Goal: Transaction & Acquisition: Obtain resource

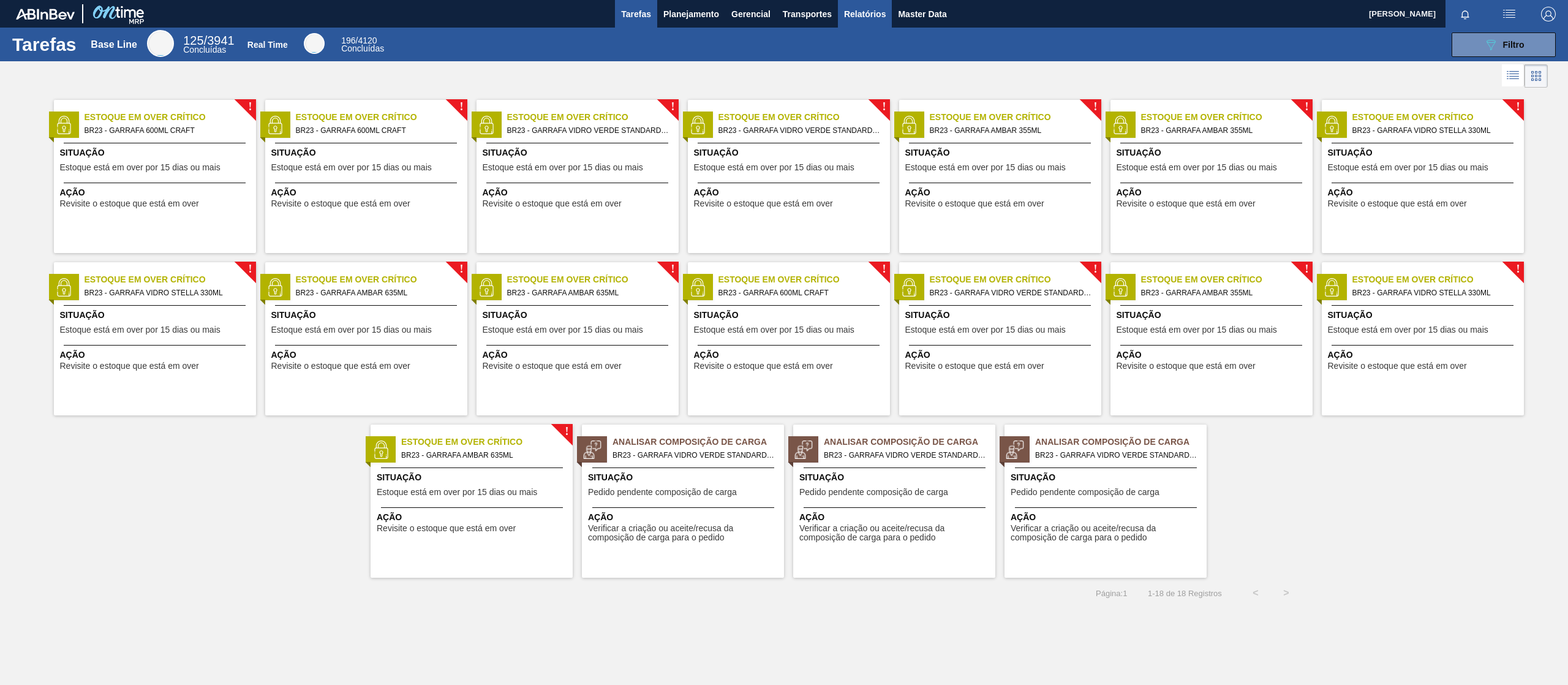
click at [862, 24] on button "Relatórios" at bounding box center [865, 14] width 54 height 28
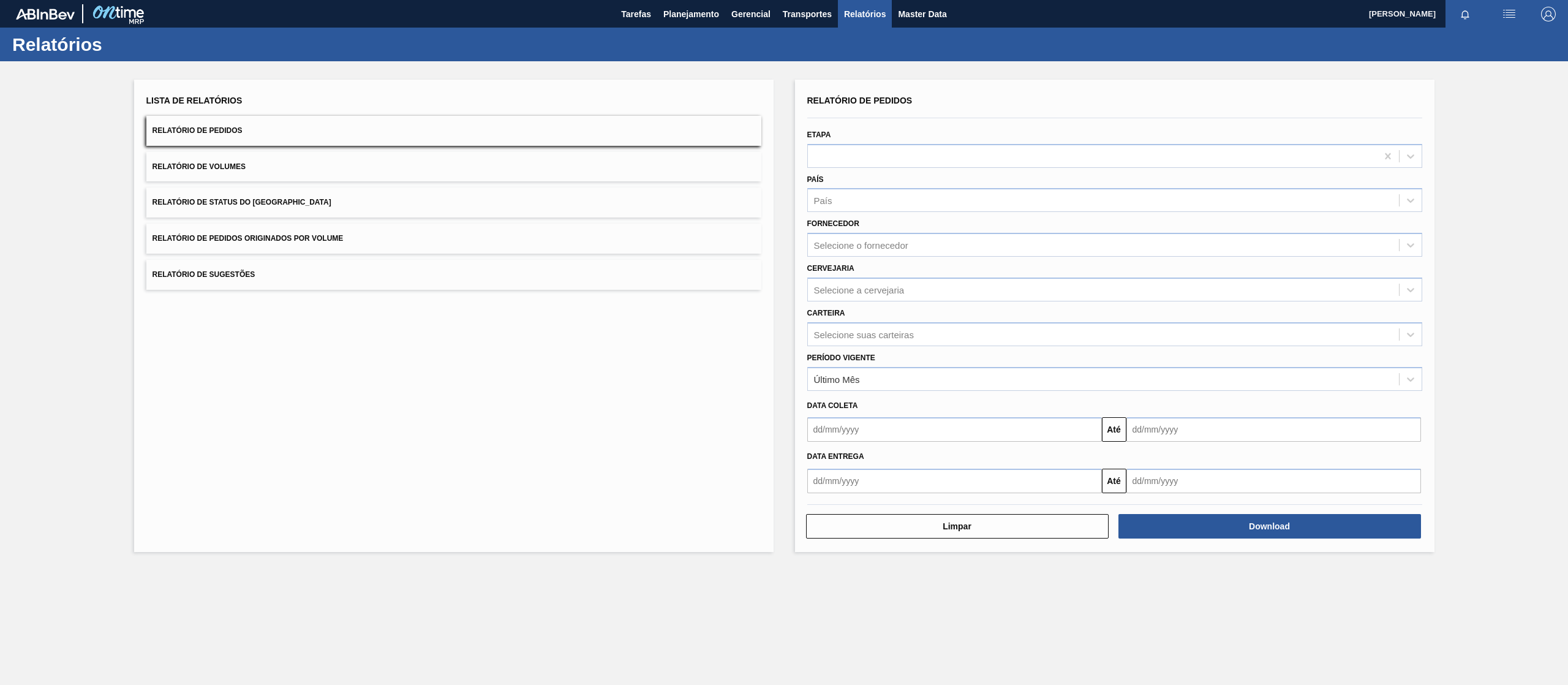
click at [529, 255] on div "Lista de Relatórios Relatório de Pedidos Relatório de Volumes Relatório de Stat…" at bounding box center [454, 190] width 615 height 198
drag, startPoint x: 547, startPoint y: 239, endPoint x: 560, endPoint y: 235, distance: 13.6
click at [552, 236] on button "Relatório de Pedidos Originados por Volume" at bounding box center [454, 239] width 615 height 30
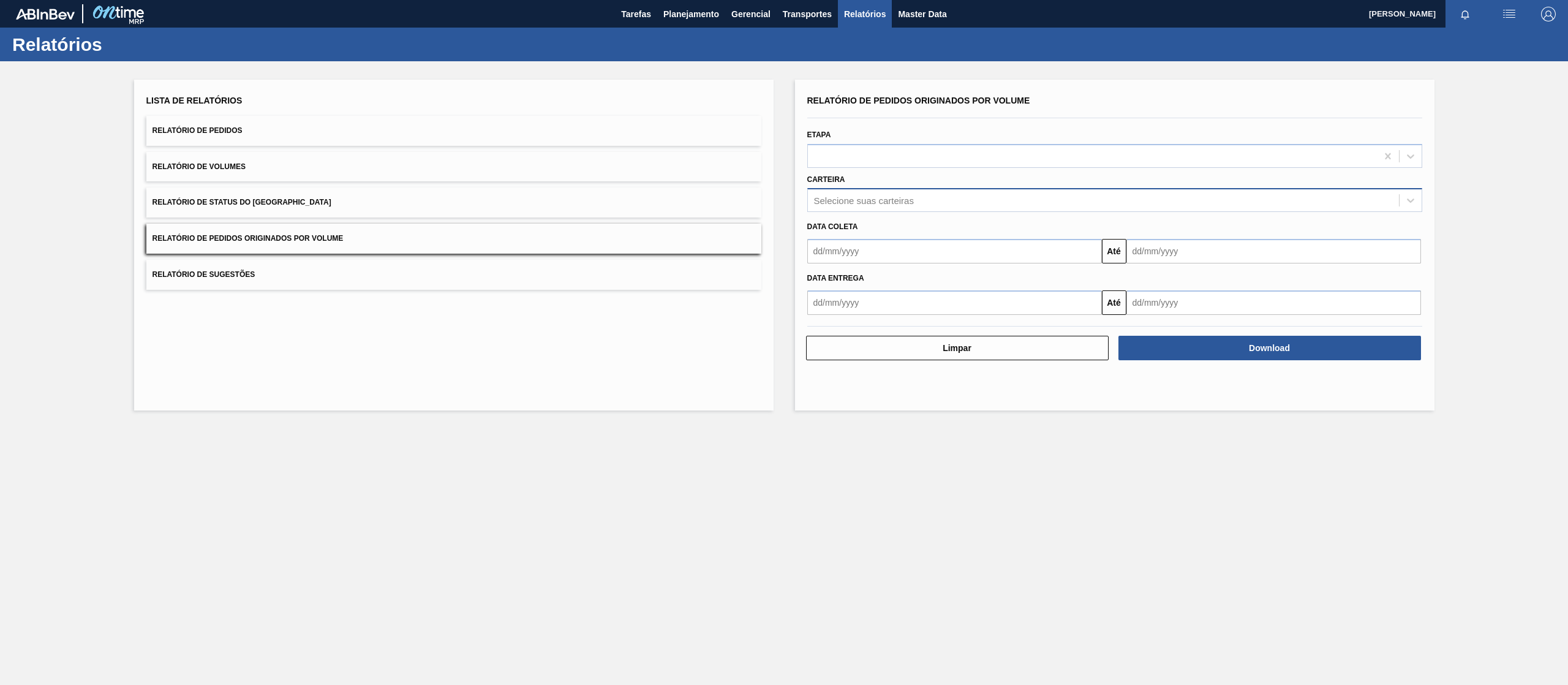
click at [890, 197] on div "Selecione suas carteiras" at bounding box center [864, 200] width 100 height 10
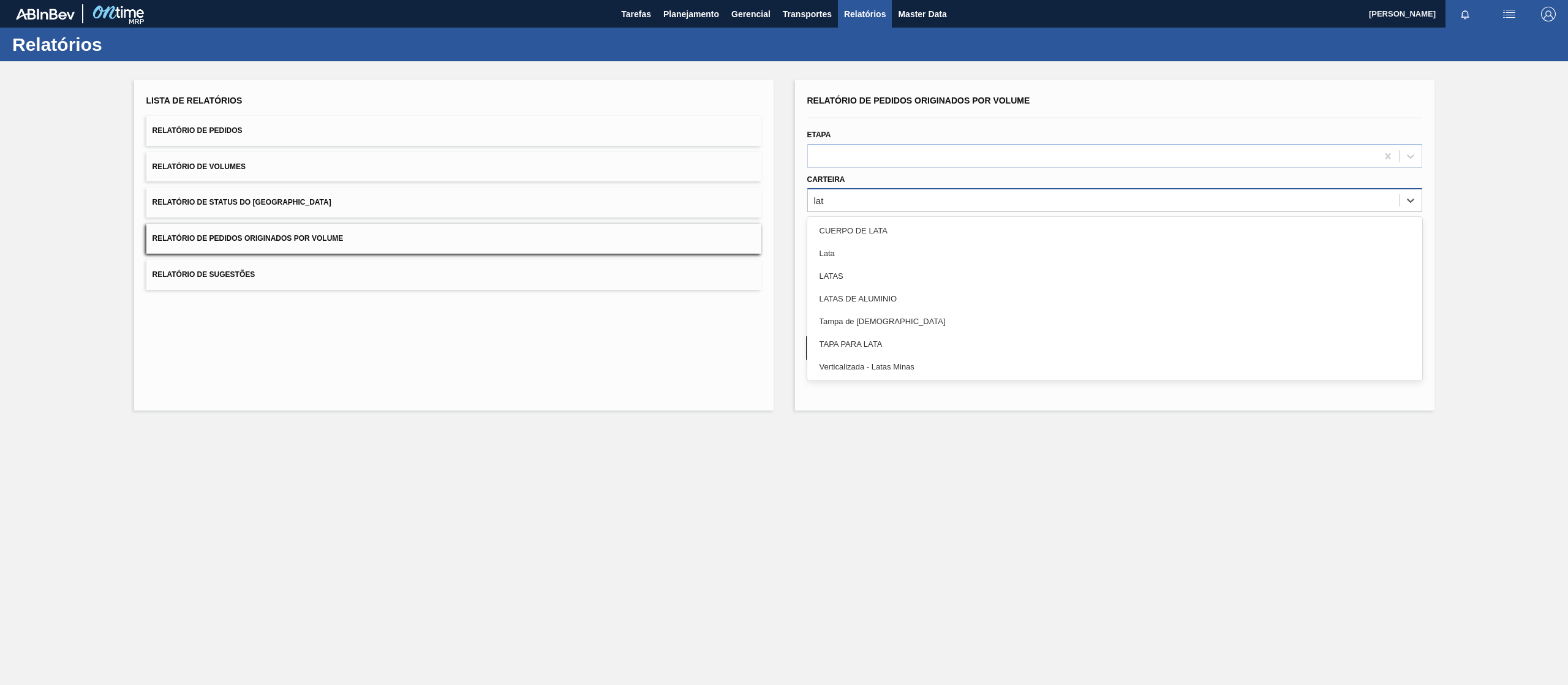
type input "lata"
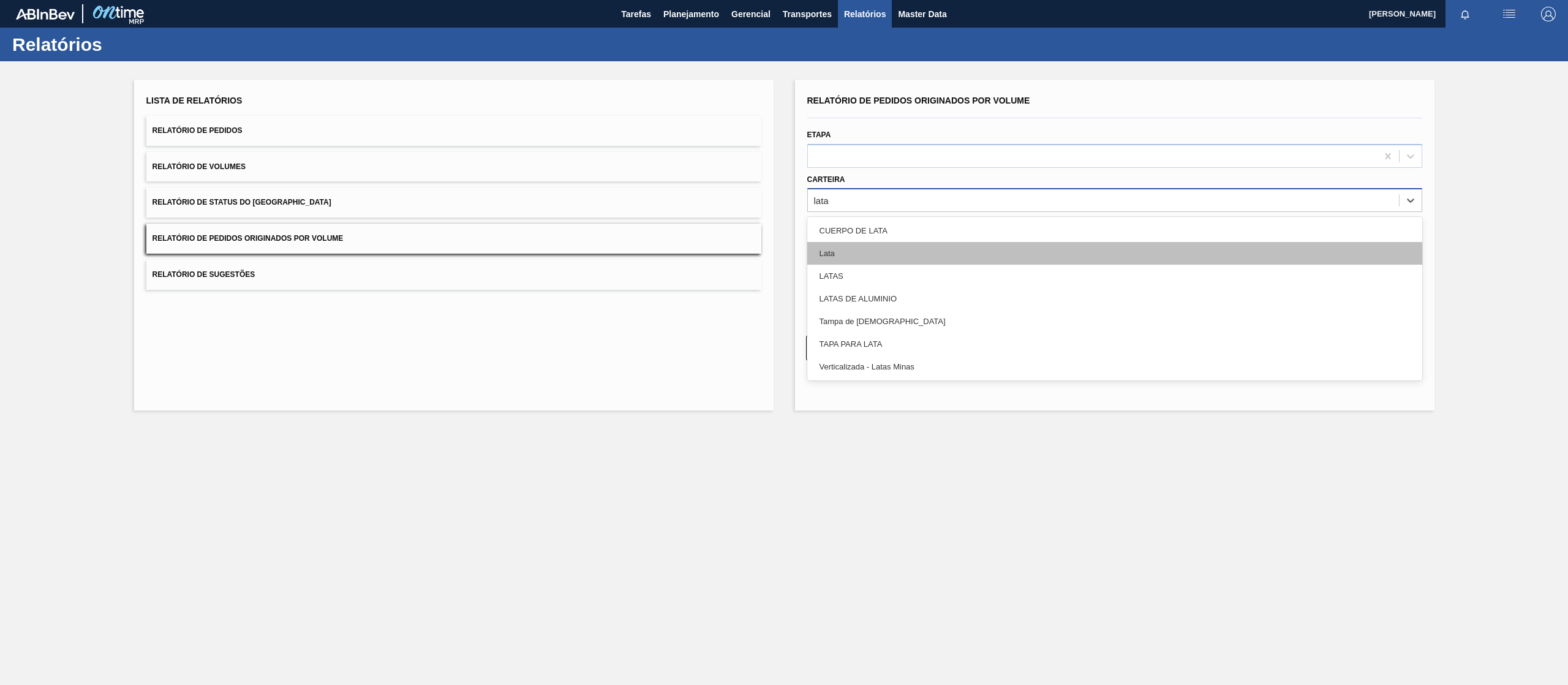
click at [885, 251] on div "Lata" at bounding box center [1115, 253] width 615 height 23
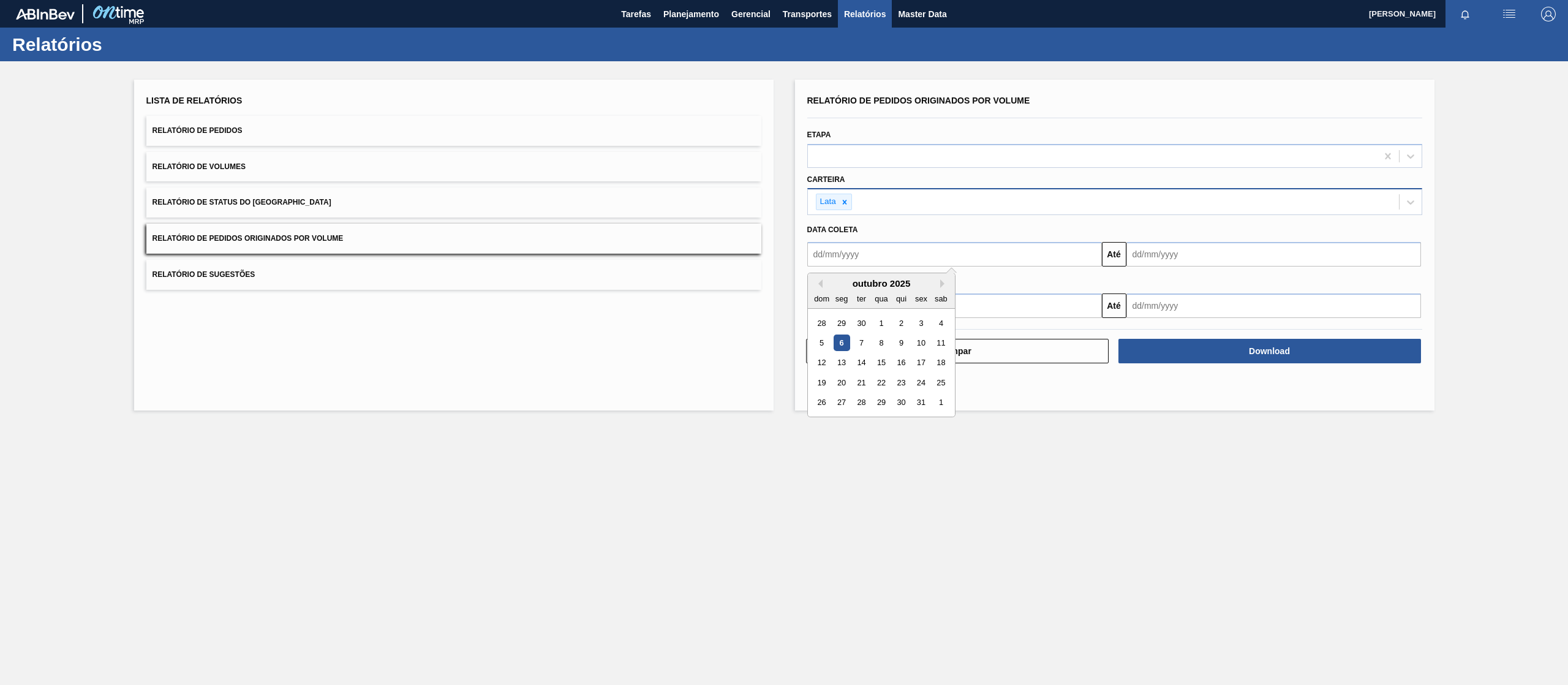
click at [883, 251] on input "text" at bounding box center [954, 254] width 295 height 25
click at [880, 319] on div "1" at bounding box center [881, 324] width 17 height 17
type input "[DATE]"
drag, startPoint x: 1139, startPoint y: 250, endPoint x: 1151, endPoint y: 257, distance: 13.9
click at [1139, 250] on input "text" at bounding box center [1273, 254] width 295 height 25
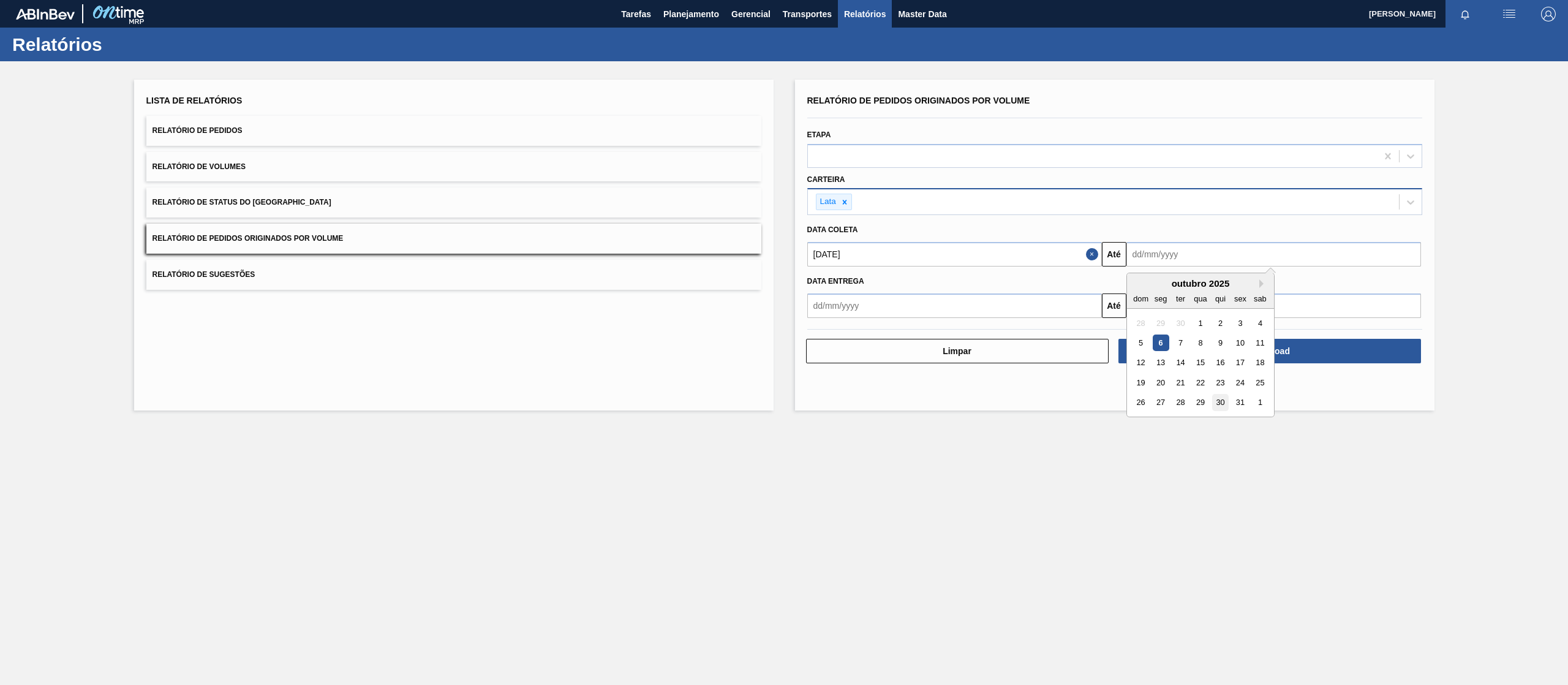
click at [1228, 402] on div "30" at bounding box center [1220, 403] width 17 height 17
type input "30/10/2025"
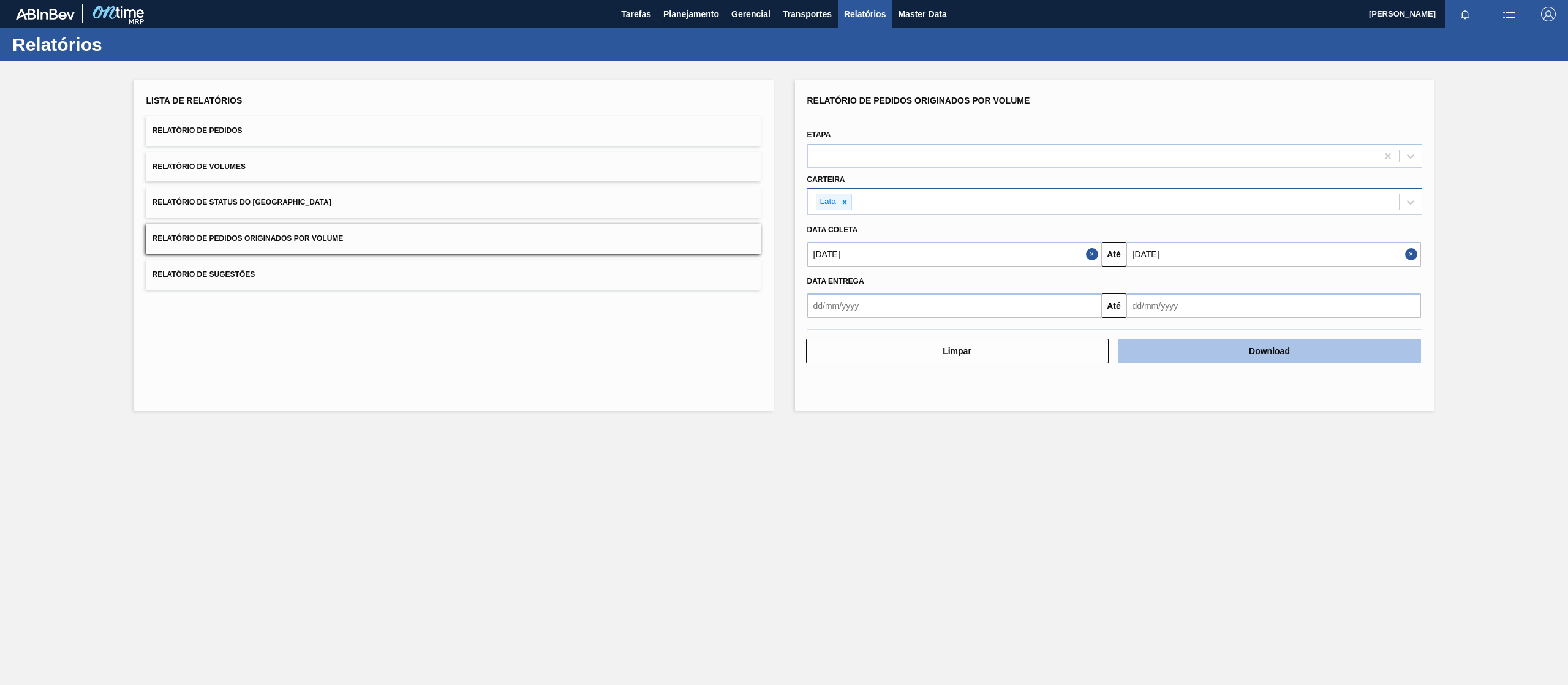
click at [1204, 345] on button "Download" at bounding box center [1269, 351] width 302 height 25
click at [839, 200] on div at bounding box center [845, 202] width 14 height 16
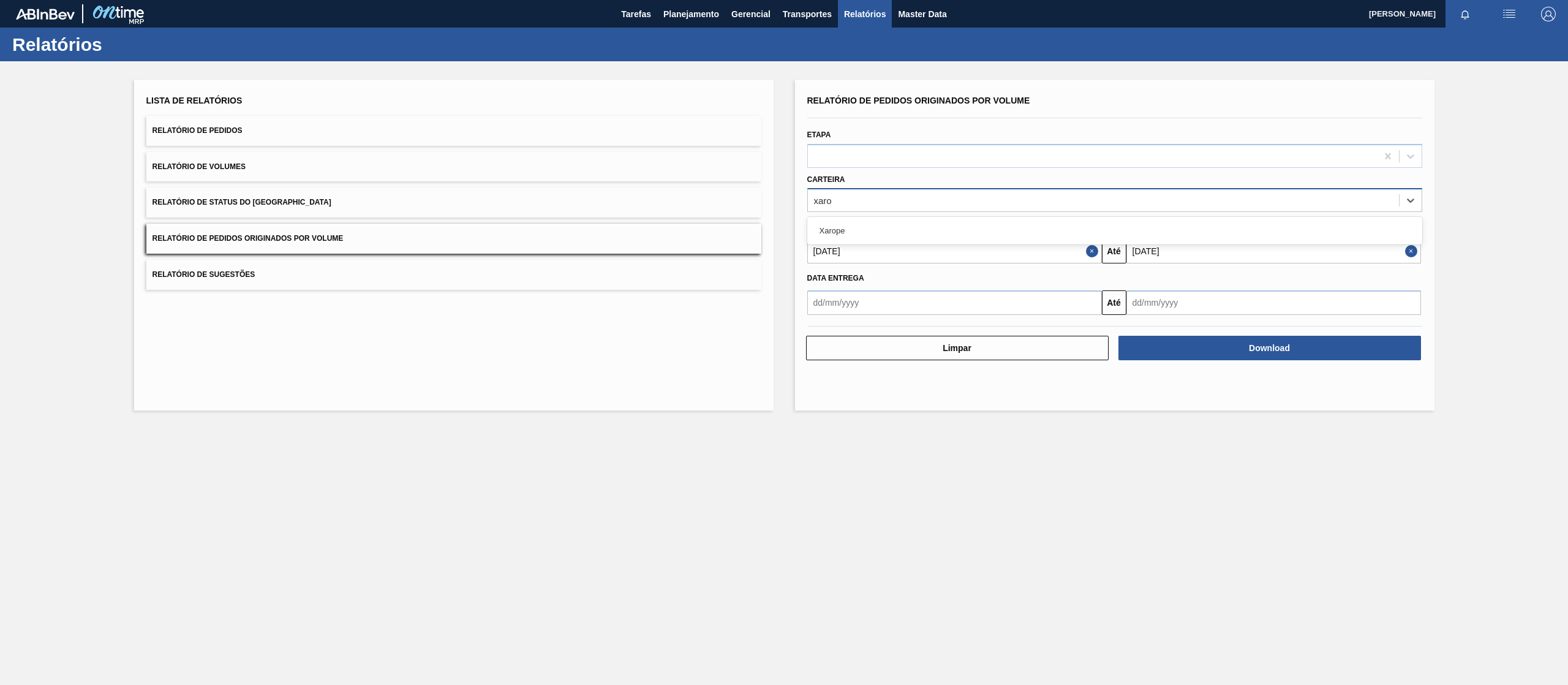
type input "xarop"
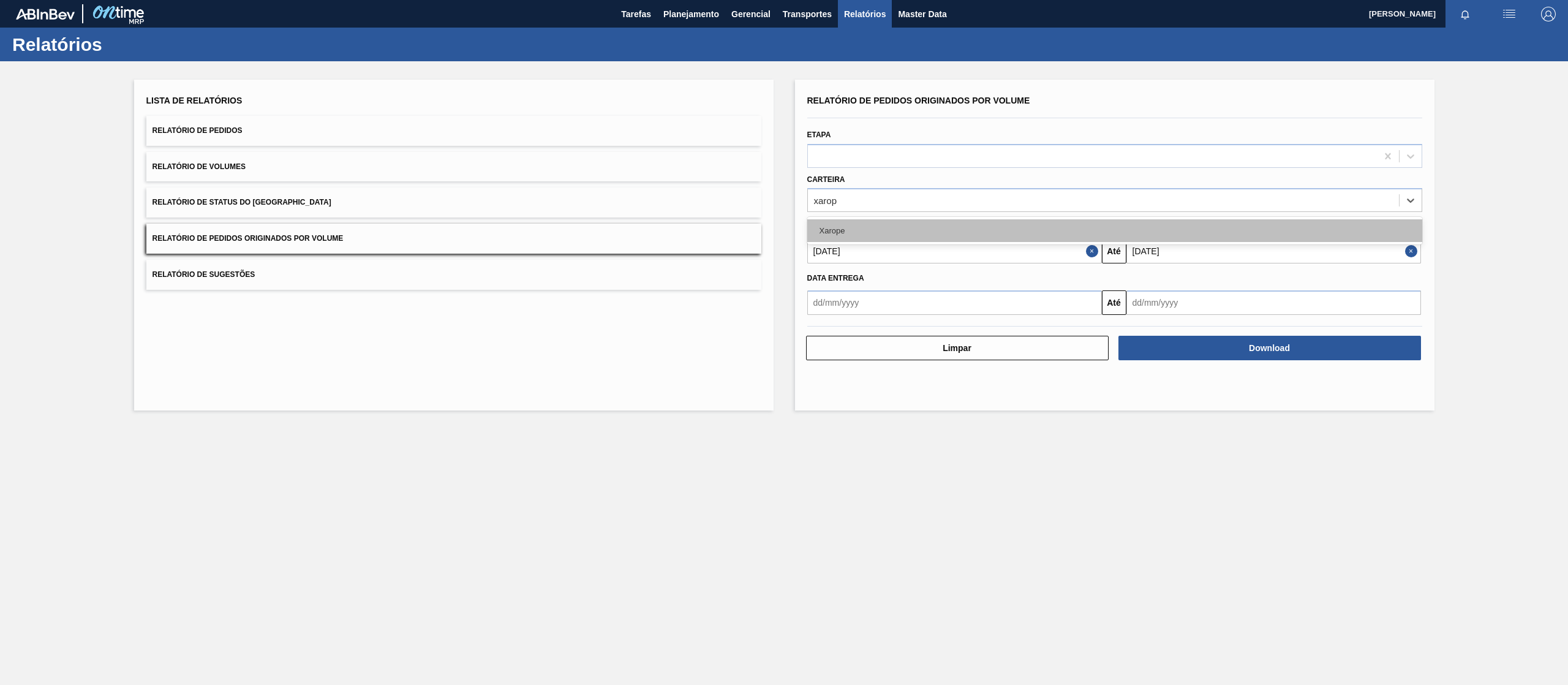
click at [838, 236] on div "Xarope" at bounding box center [1115, 230] width 615 height 23
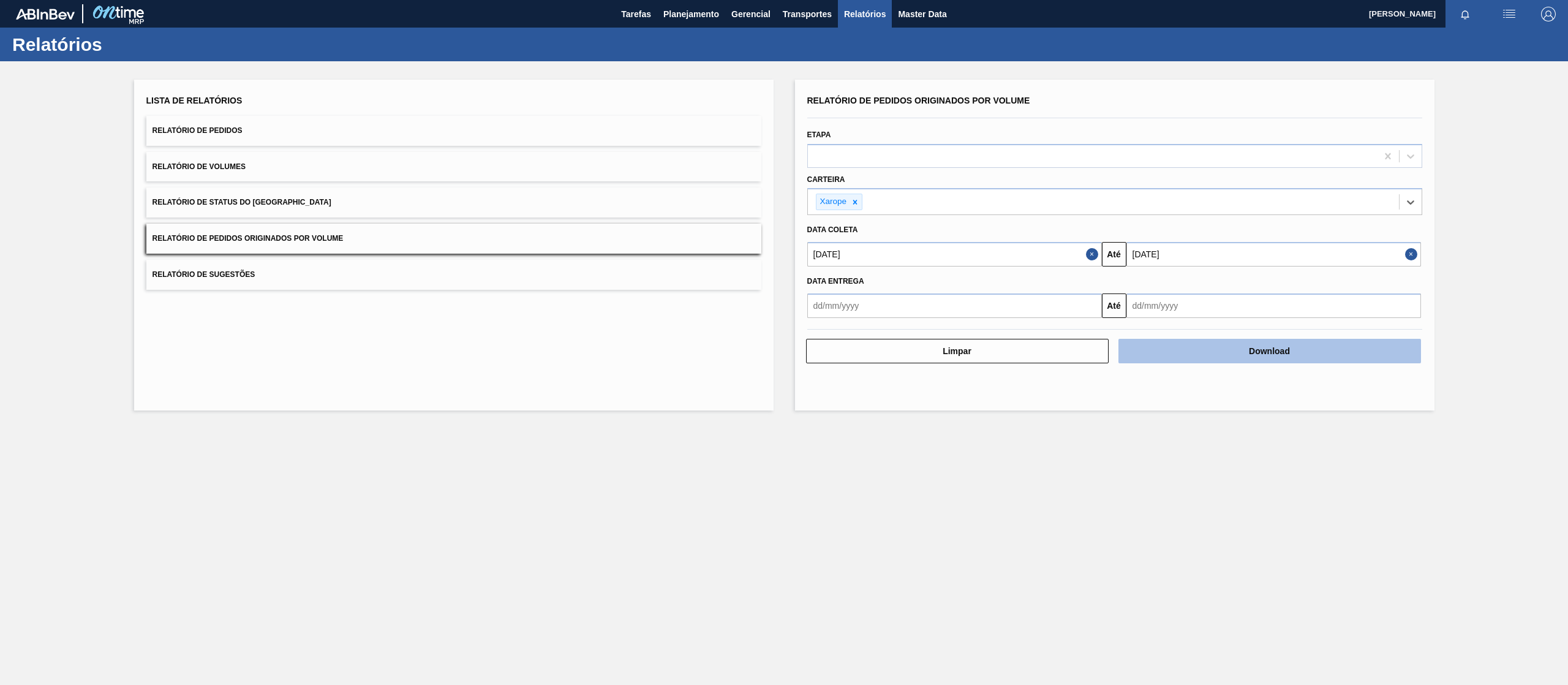
click at [1161, 362] on button "Download" at bounding box center [1269, 351] width 302 height 25
click at [858, 202] on icon at bounding box center [855, 202] width 8 height 8
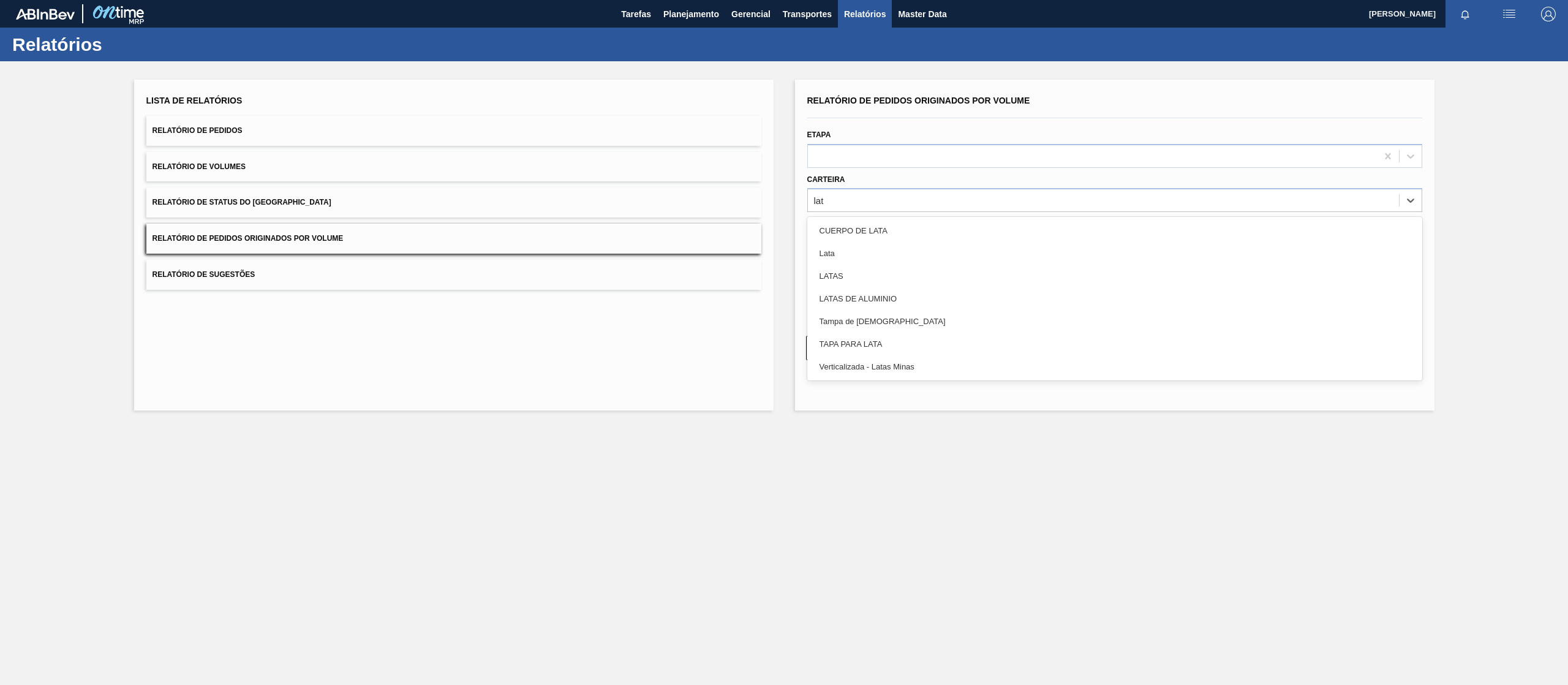
type input "lata"
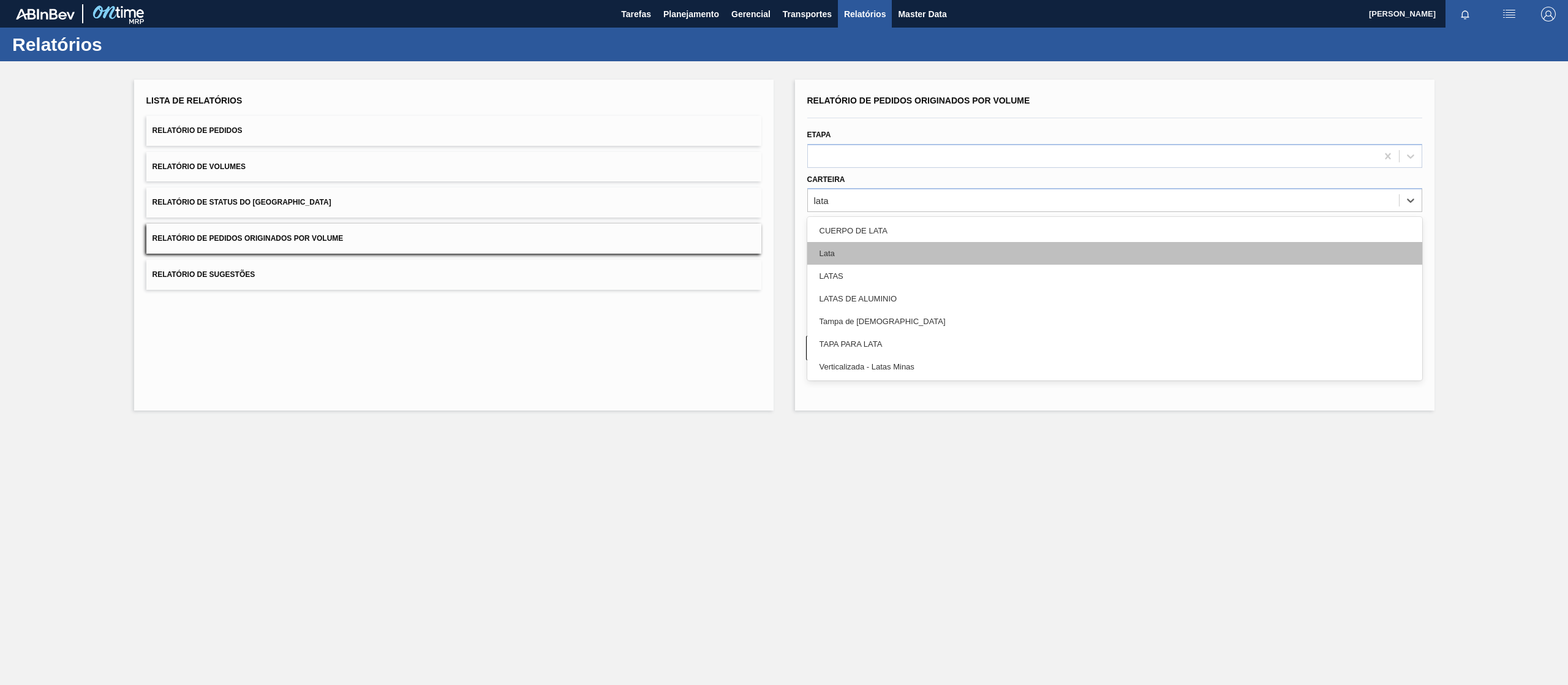
click at [835, 251] on div "Lata" at bounding box center [1115, 253] width 615 height 23
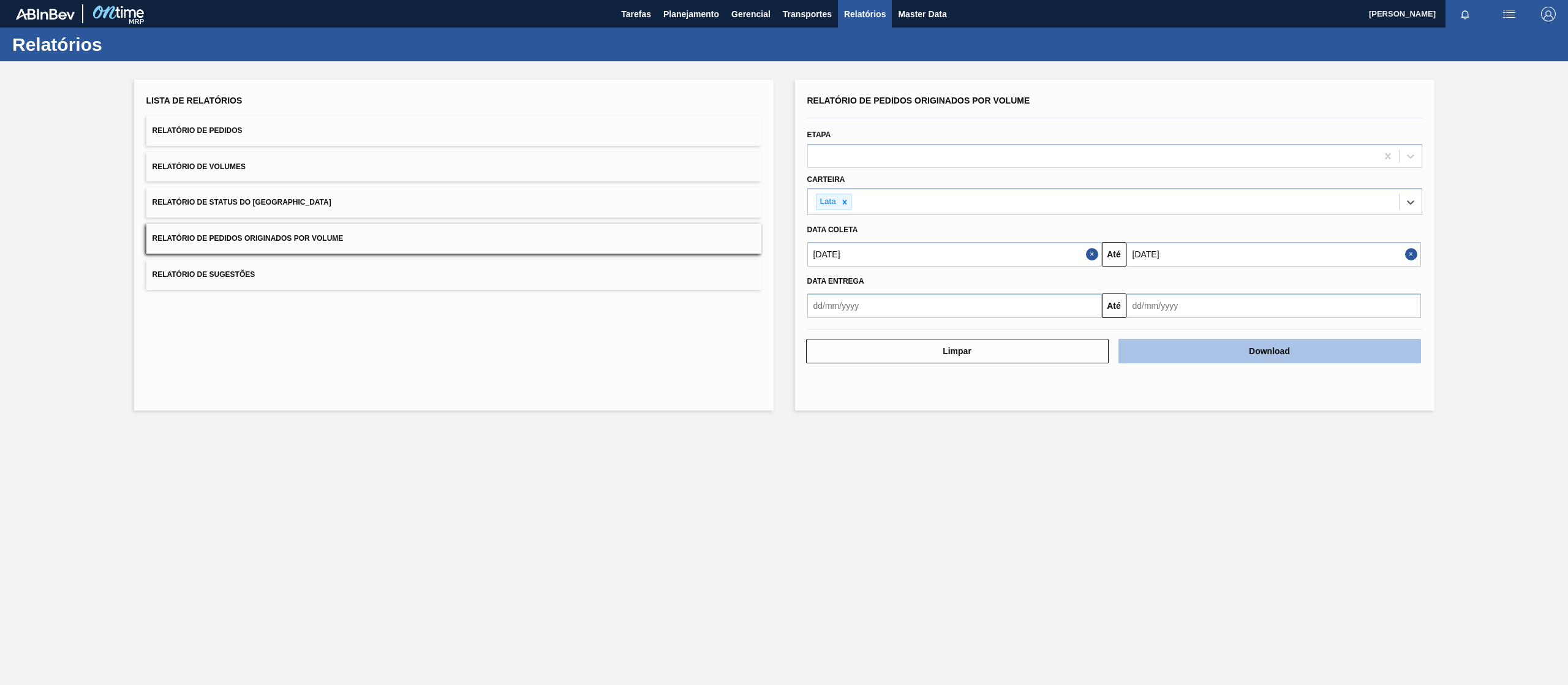
click at [1219, 358] on button "Download" at bounding box center [1269, 351] width 302 height 25
click at [1489, 78] on div "Lista de Relatórios Relatório de Pedidos Relatório de Volumes Relatório de Stat…" at bounding box center [784, 243] width 1568 height 364
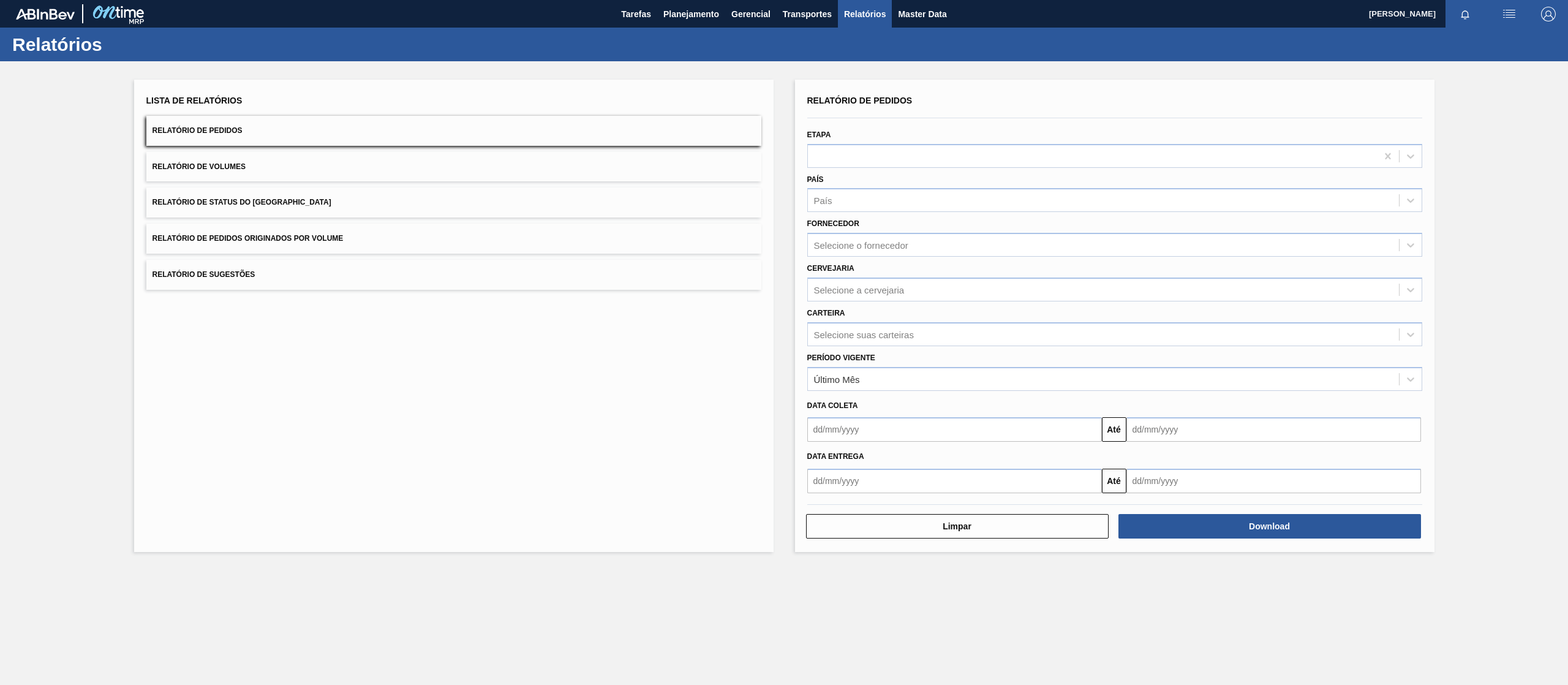
click at [535, 236] on button "Relatório de Pedidos Originados por Volume" at bounding box center [454, 239] width 615 height 30
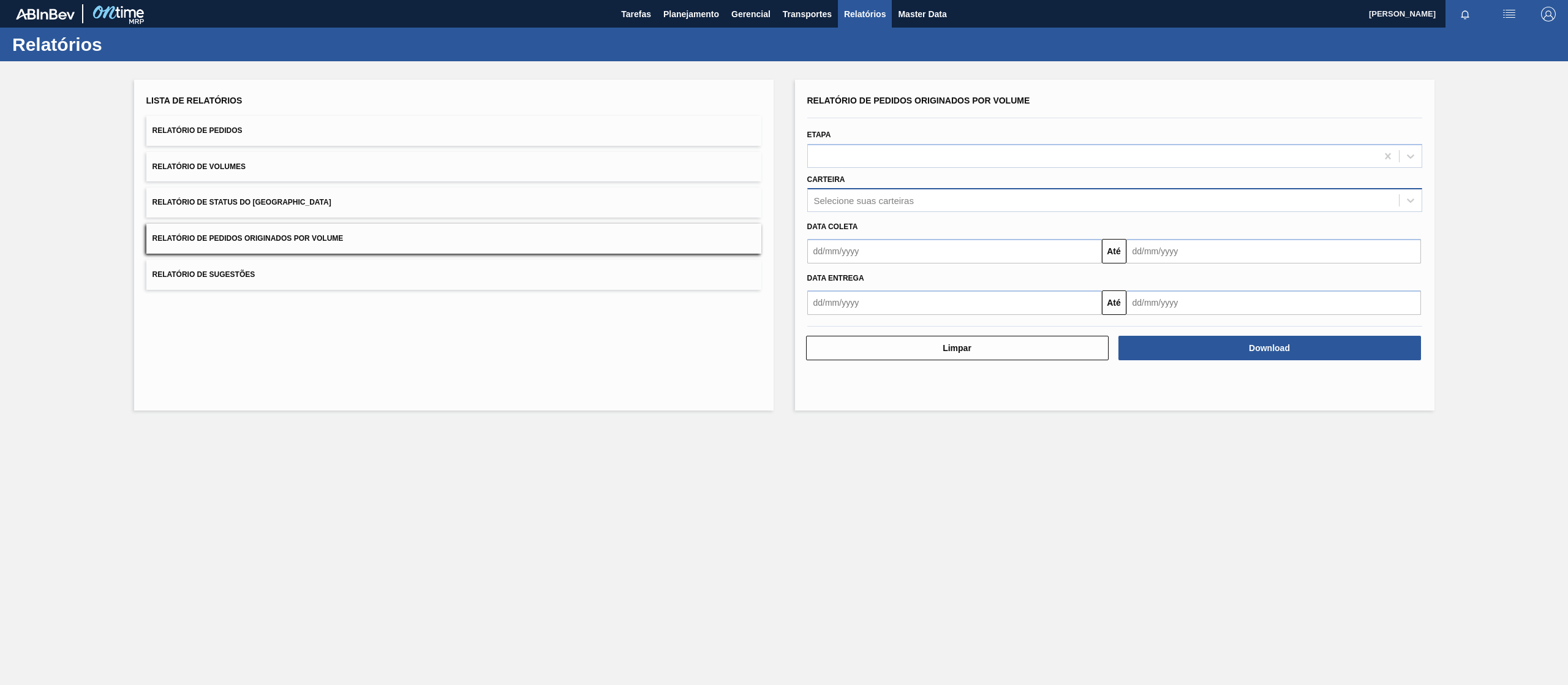
click at [956, 203] on div "Selecione suas carteiras" at bounding box center [1103, 200] width 591 height 18
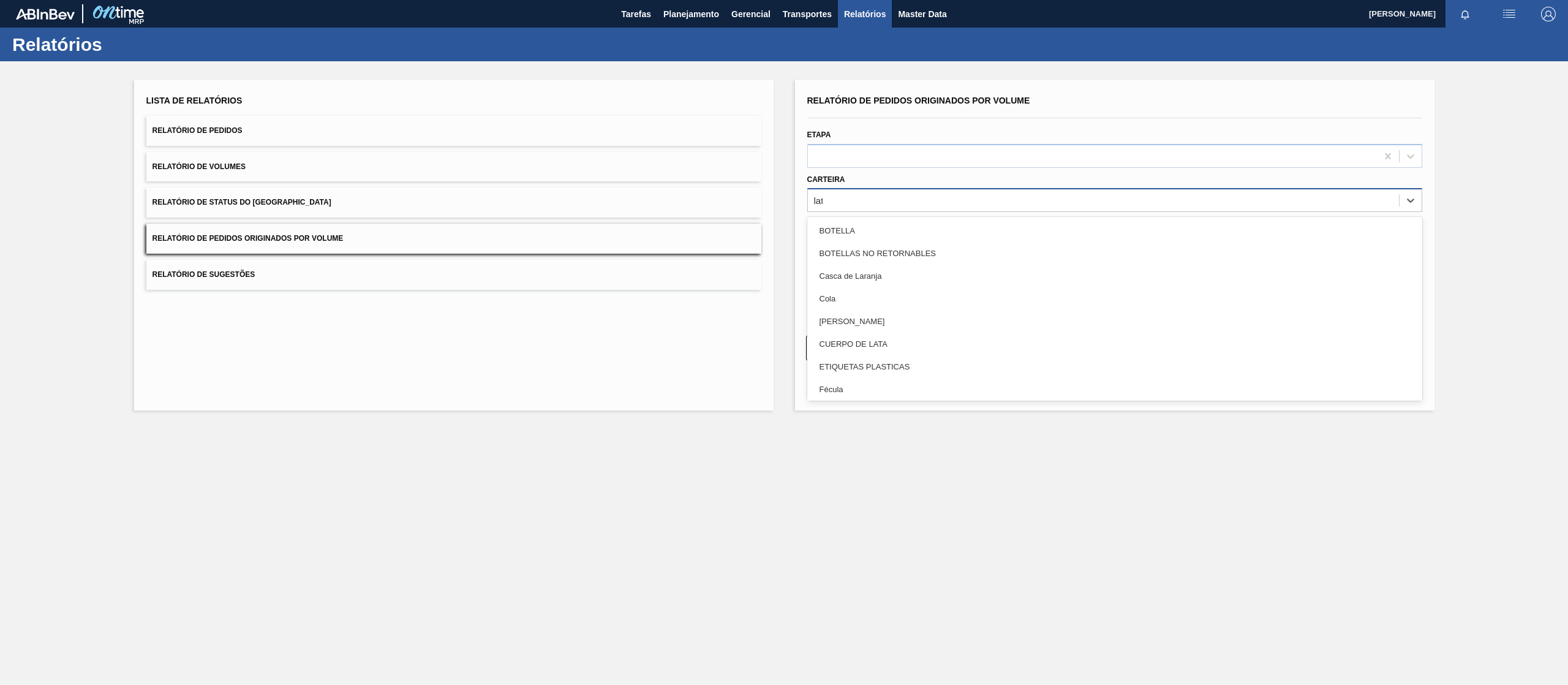
type input "lata"
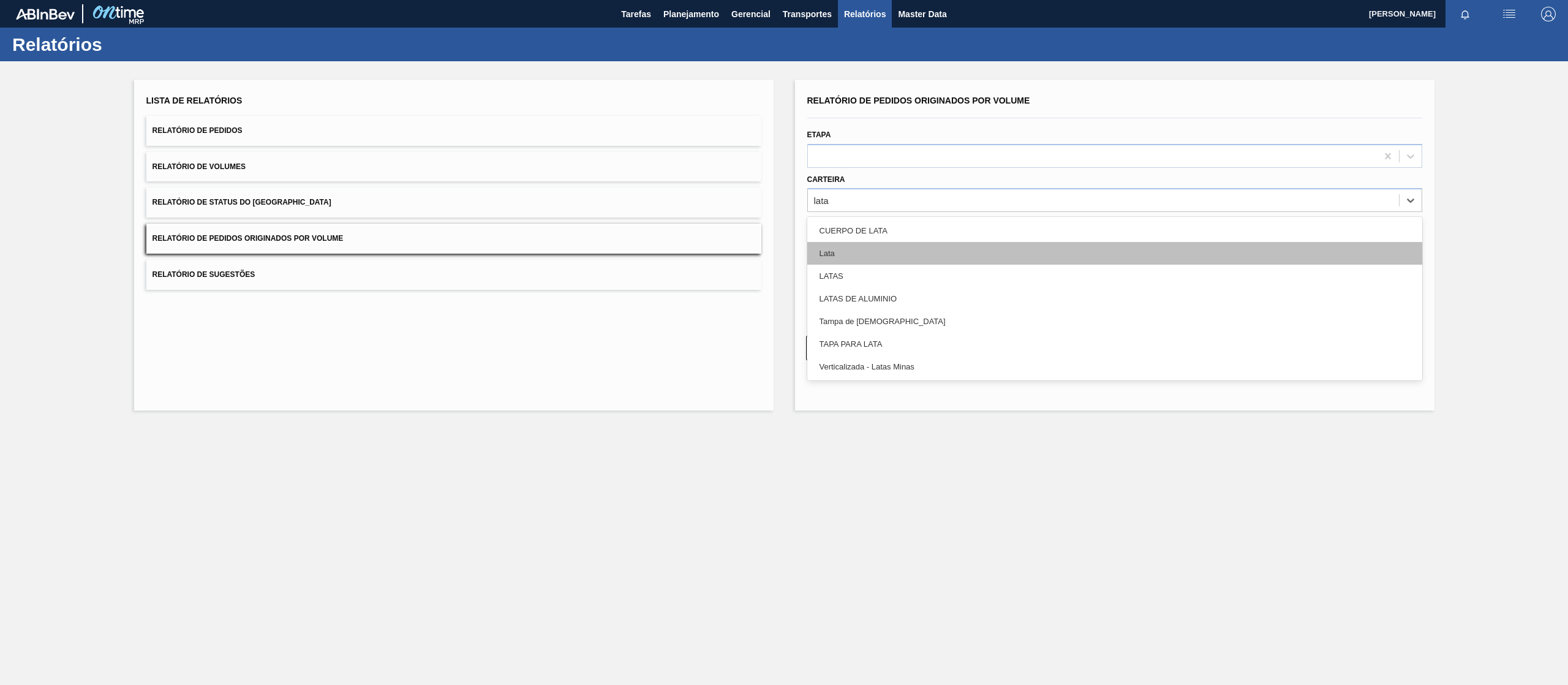
click at [866, 252] on div "Lata" at bounding box center [1115, 253] width 615 height 23
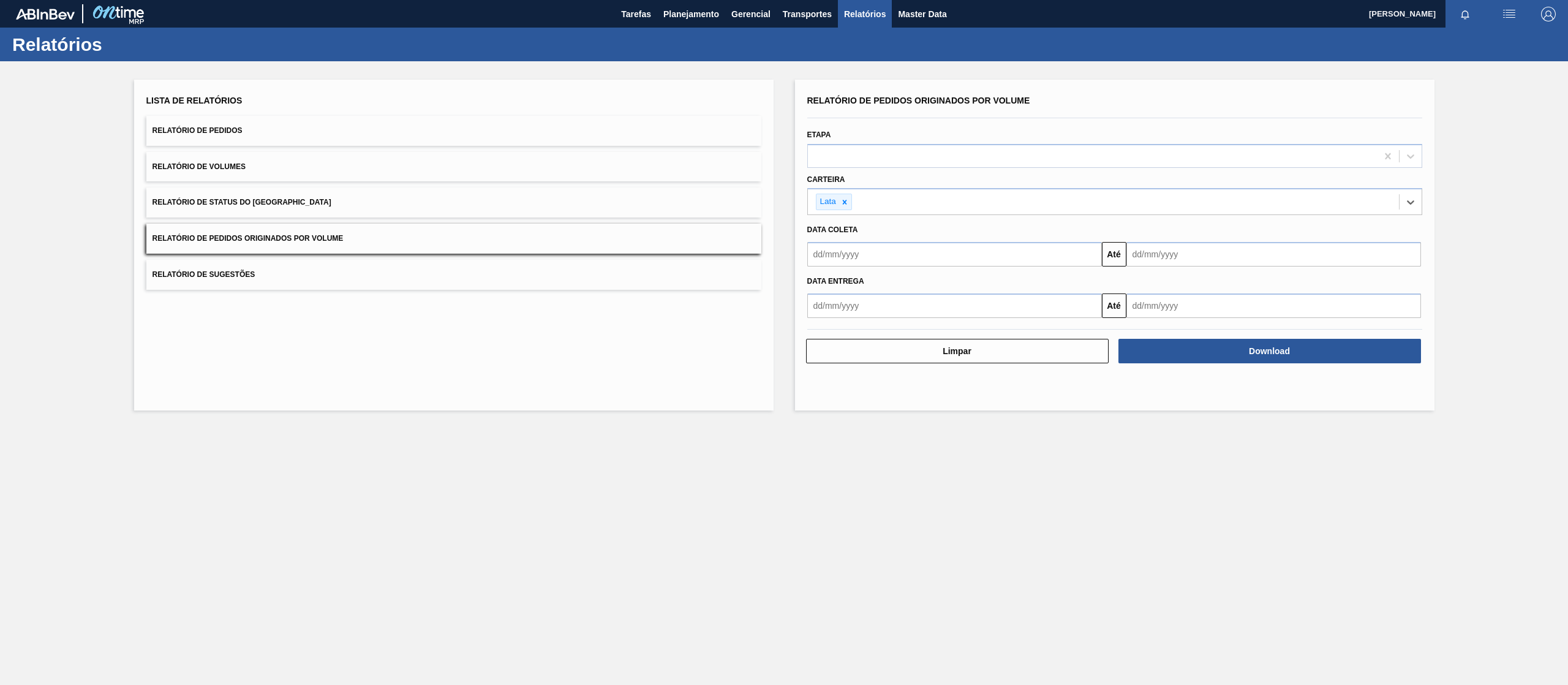
click at [909, 252] on input "text" at bounding box center [954, 254] width 295 height 25
click at [888, 319] on div "1" at bounding box center [881, 324] width 17 height 17
type input "[DATE]"
drag, startPoint x: 1172, startPoint y: 251, endPoint x: 1169, endPoint y: 266, distance: 15.3
click at [1173, 251] on input "text" at bounding box center [1273, 254] width 295 height 25
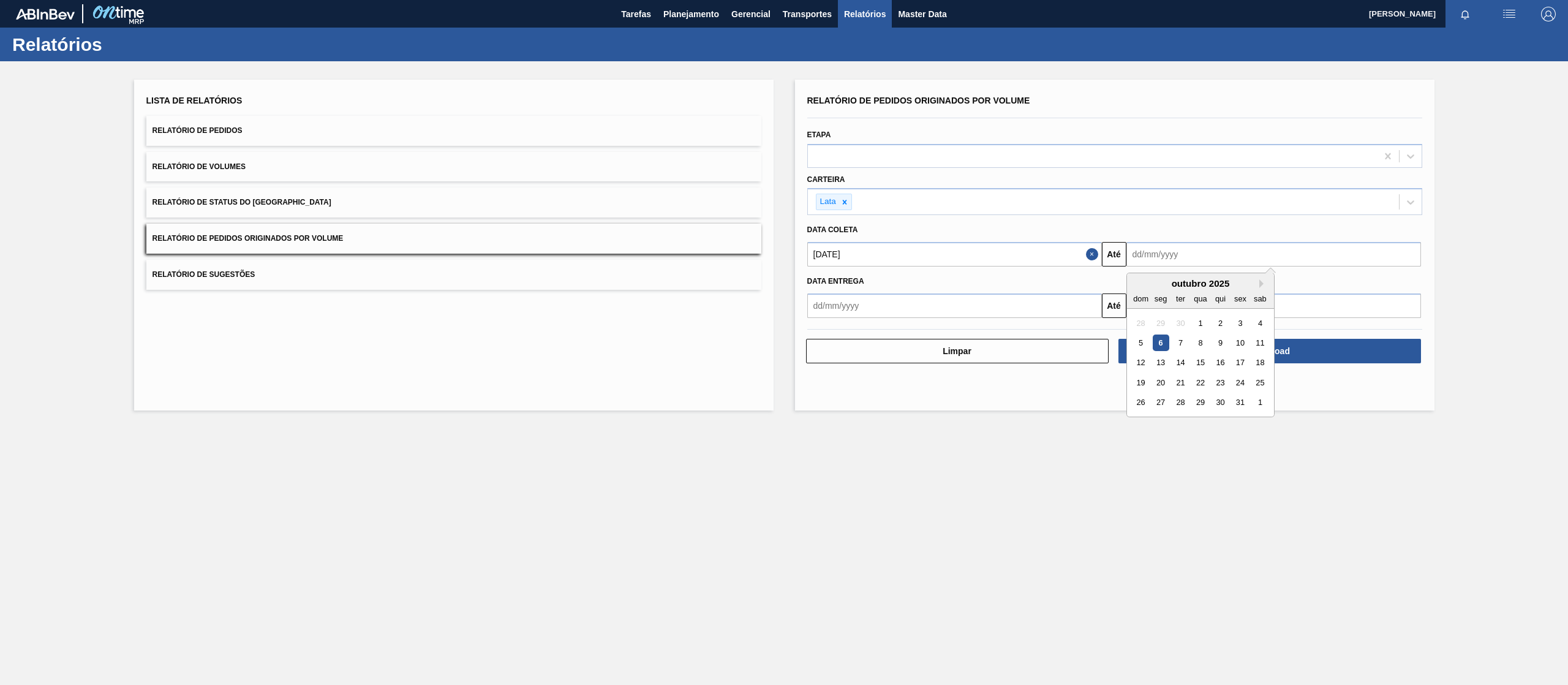
click at [1230, 407] on div "26 27 28 29 30 31 1" at bounding box center [1200, 402] width 139 height 19
click at [1236, 406] on div "31" at bounding box center [1240, 403] width 17 height 17
type input "[DATE]"
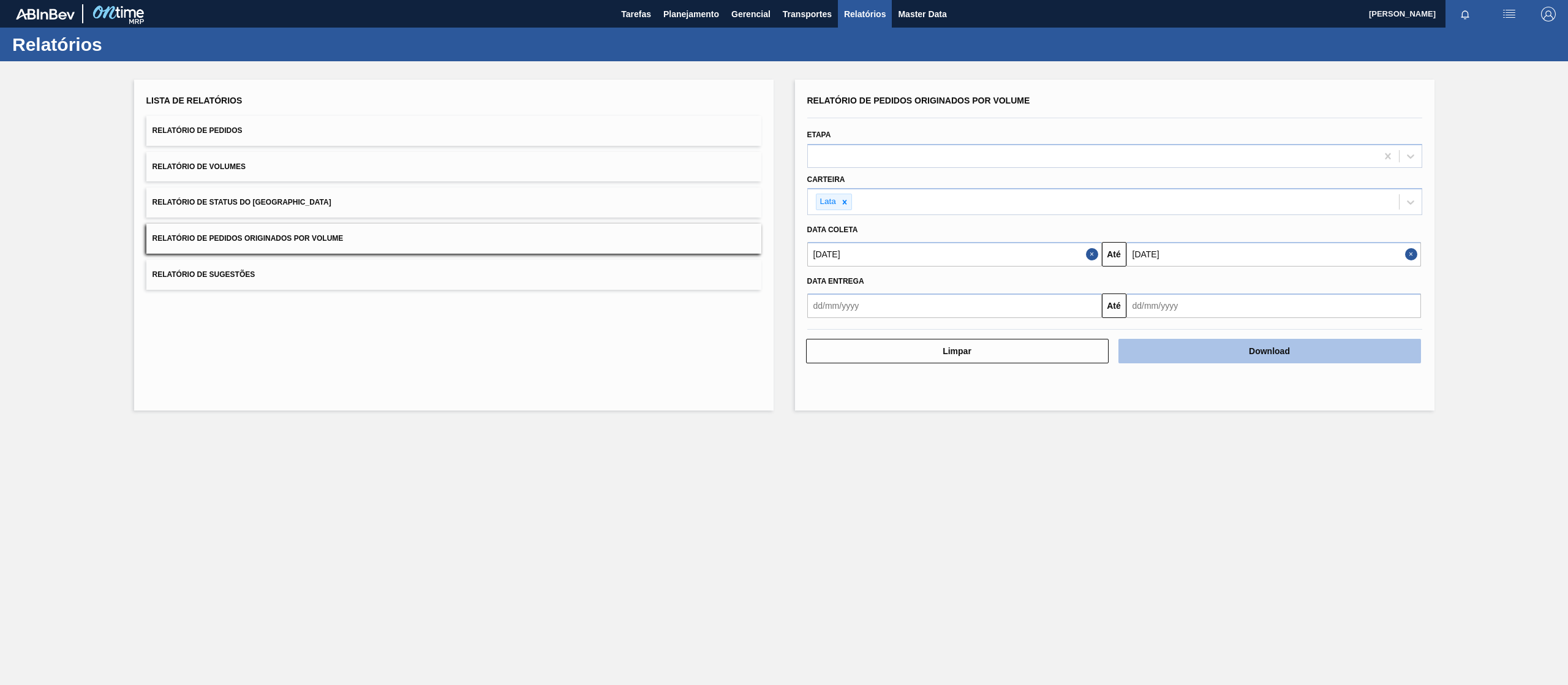
click at [1249, 357] on button "Download" at bounding box center [1269, 351] width 302 height 25
click at [1229, 354] on button "Download" at bounding box center [1269, 351] width 302 height 25
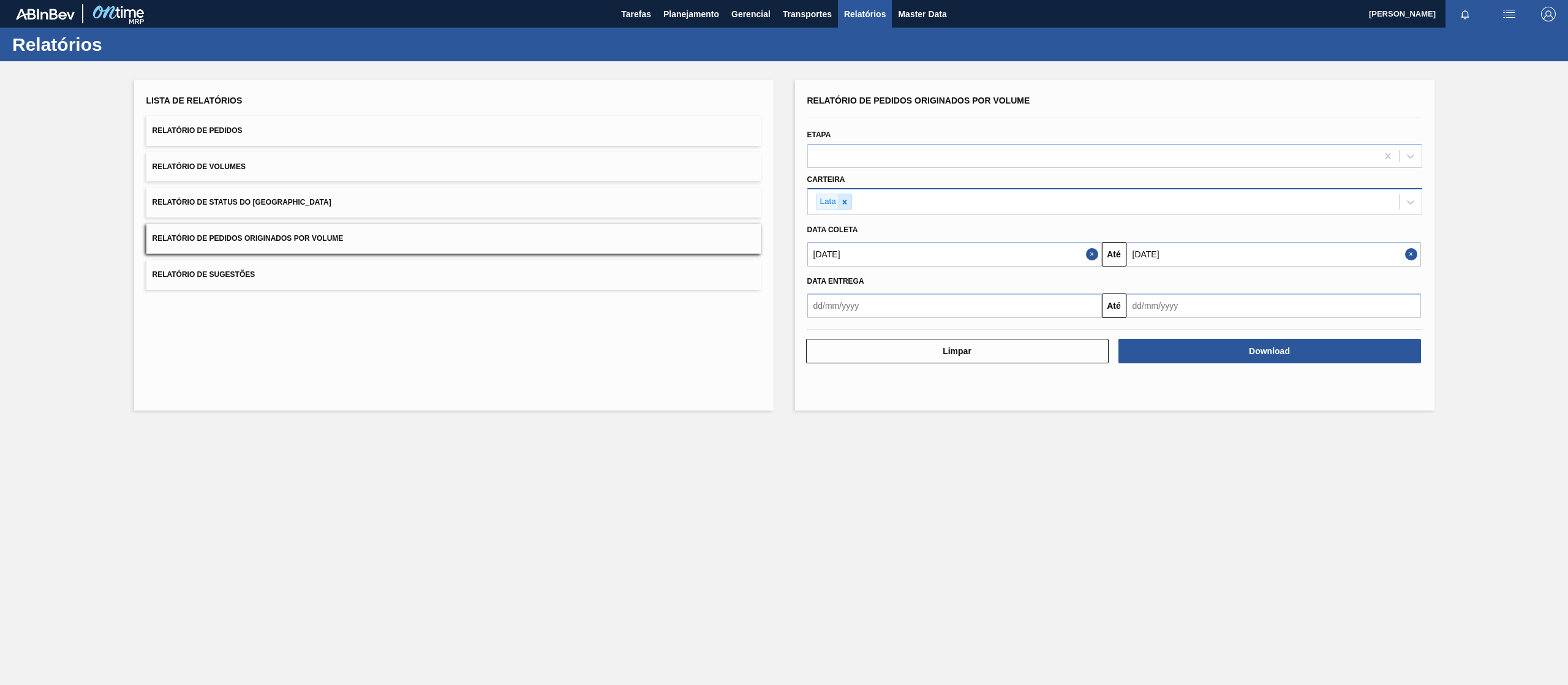
click at [845, 202] on icon at bounding box center [844, 202] width 8 height 8
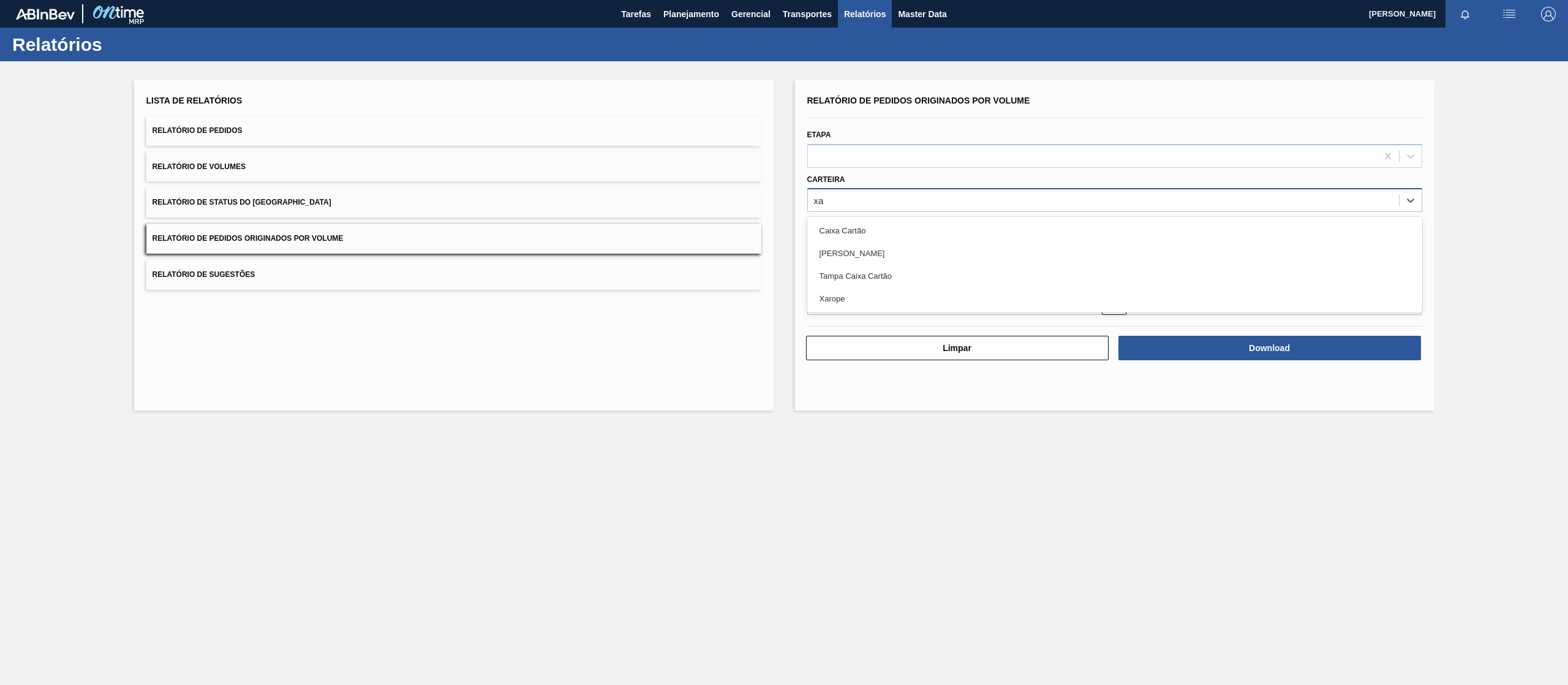
type input "xar"
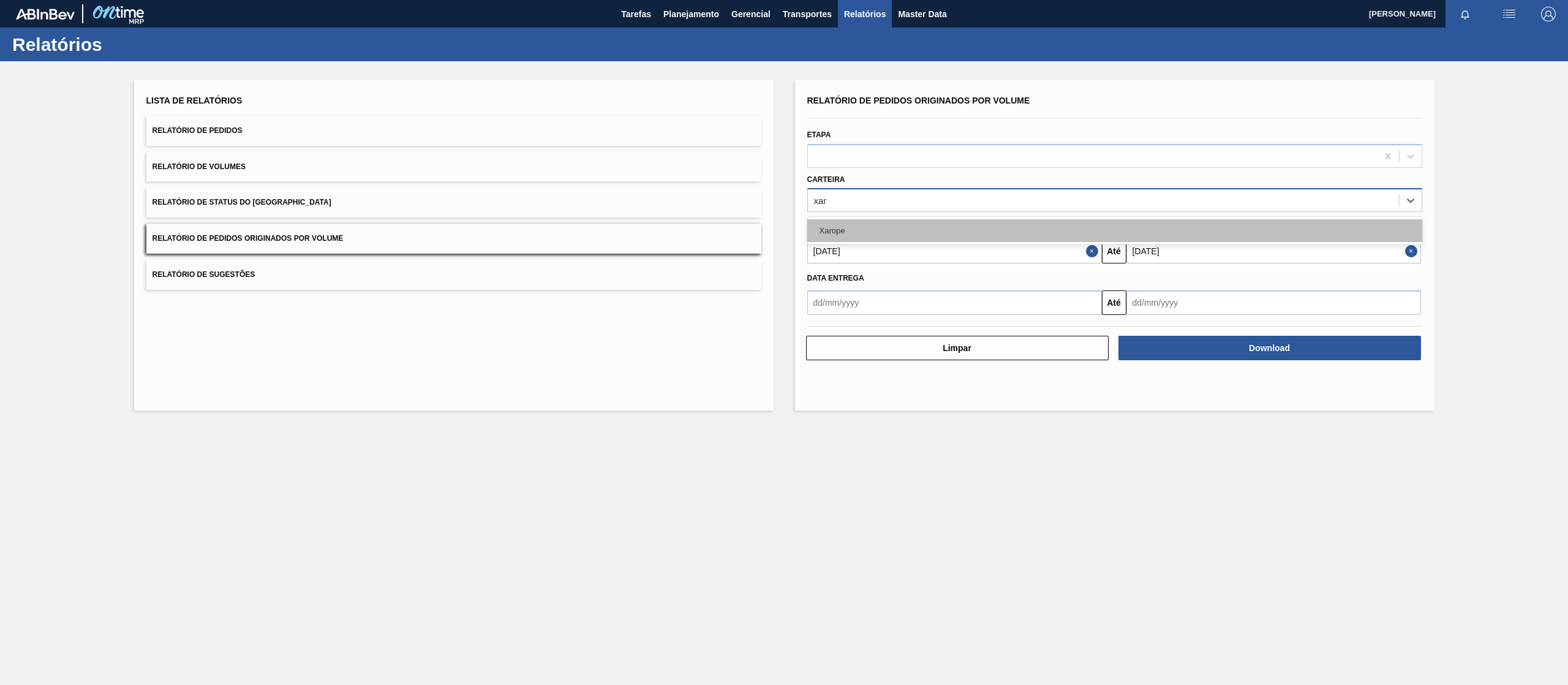
click at [836, 225] on div "Xarope" at bounding box center [1115, 230] width 615 height 23
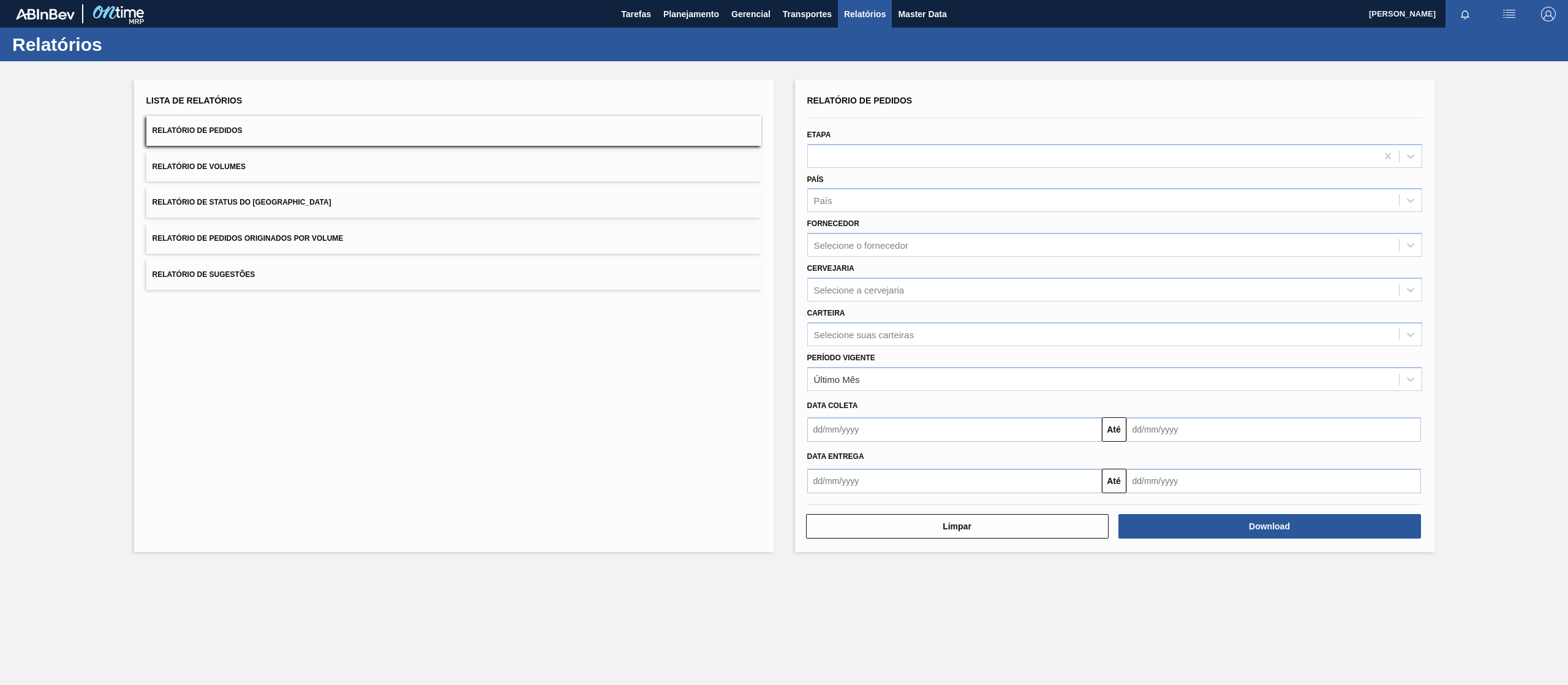
click at [359, 237] on button "Relatório de Pedidos Originados por Volume" at bounding box center [454, 239] width 615 height 30
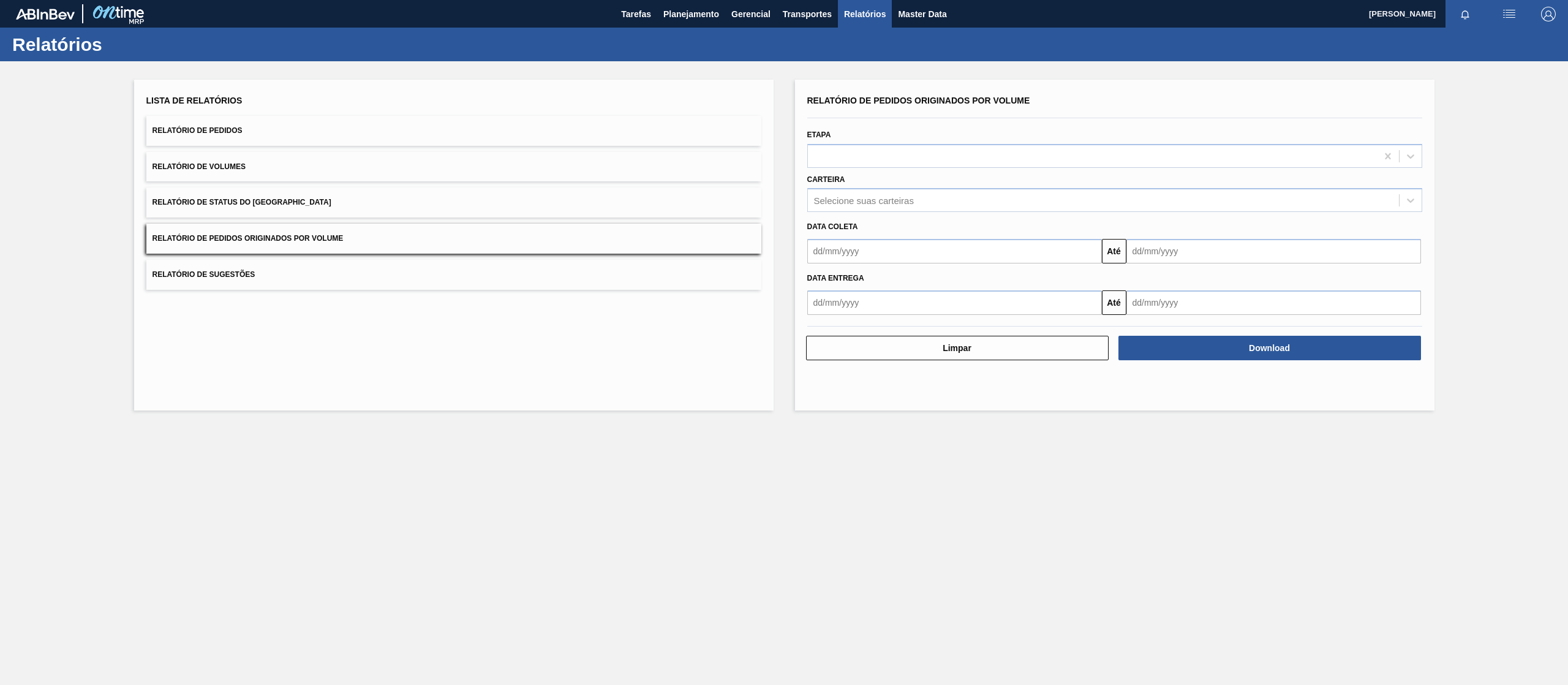
click at [391, 237] on button "Relatório de Pedidos Originados por Volume" at bounding box center [454, 239] width 615 height 30
click at [850, 196] on div "Selecione suas carteiras" at bounding box center [864, 200] width 100 height 10
type input "xaro"
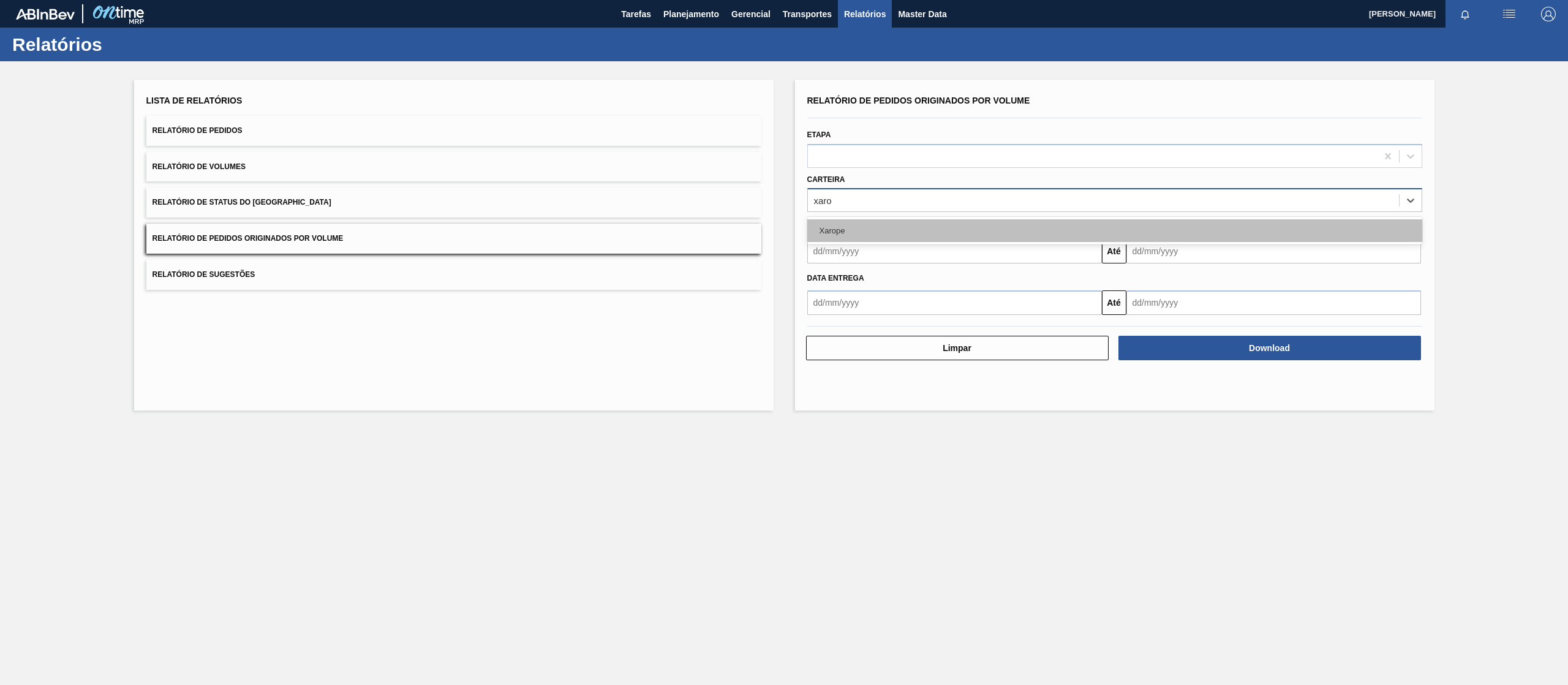
click at [860, 230] on div "Xarope" at bounding box center [1115, 230] width 615 height 23
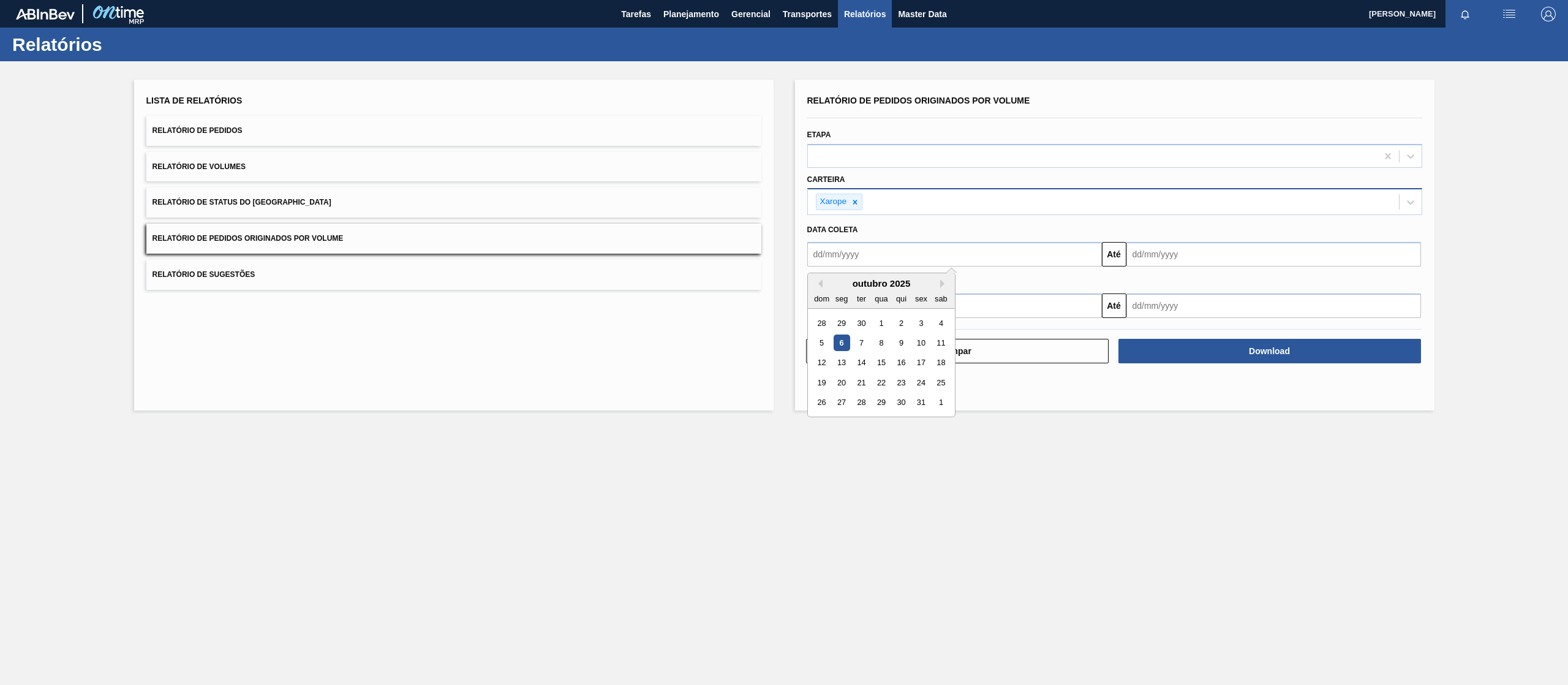
click at [863, 256] on input "text" at bounding box center [954, 254] width 295 height 25
click at [879, 323] on div "1" at bounding box center [881, 324] width 17 height 17
type input "[DATE]"
click at [1142, 249] on input "text" at bounding box center [1273, 254] width 295 height 25
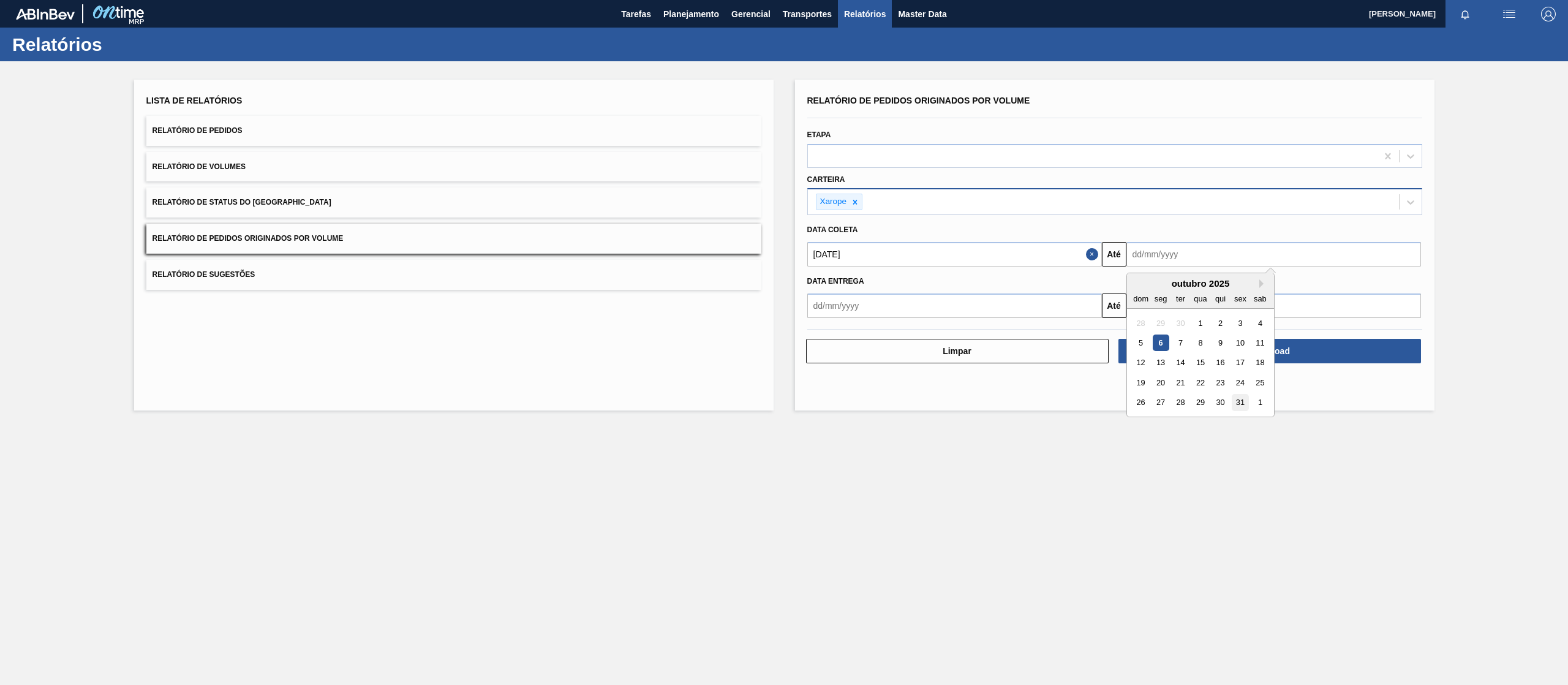
click at [1240, 407] on div "31" at bounding box center [1240, 403] width 17 height 17
type input "[DATE]"
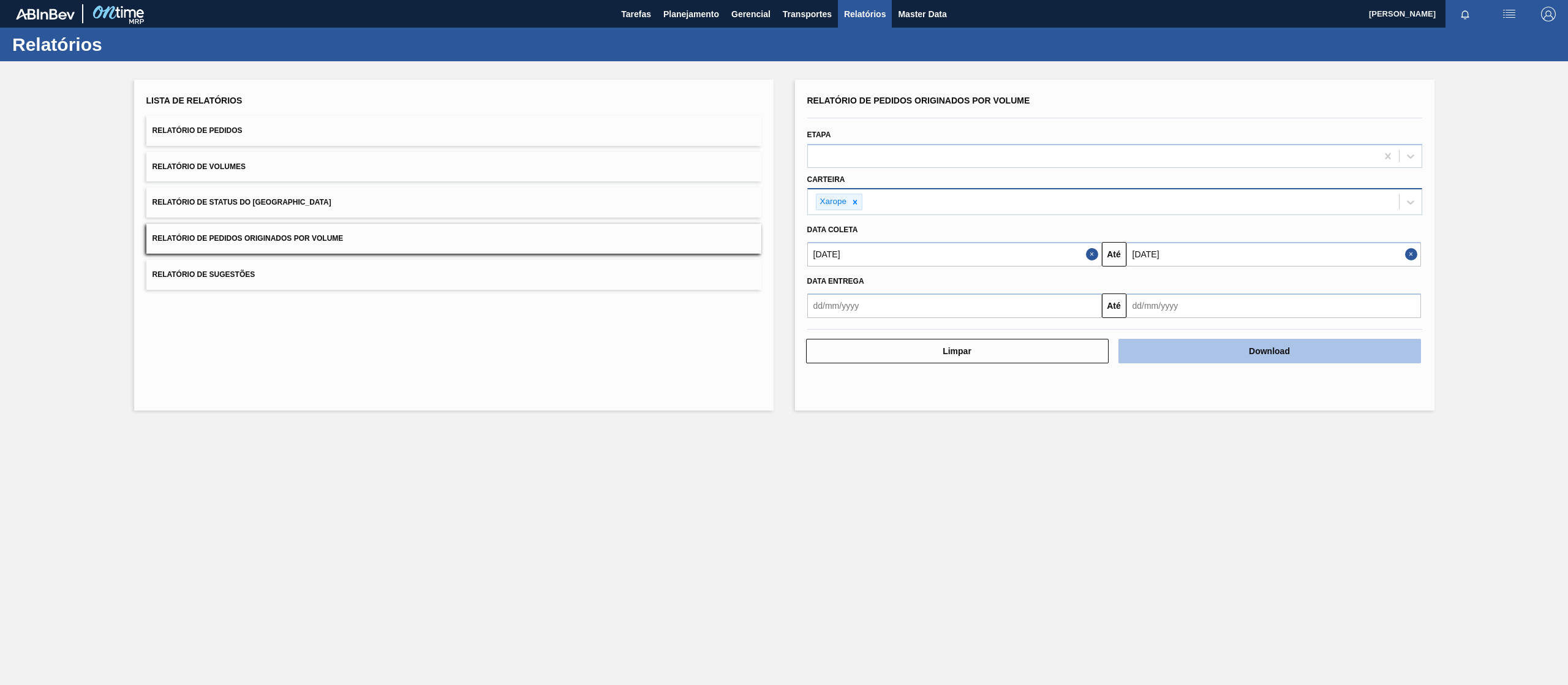
click at [1226, 361] on button "Download" at bounding box center [1269, 351] width 302 height 25
